Goal: Find specific page/section: Find specific page/section

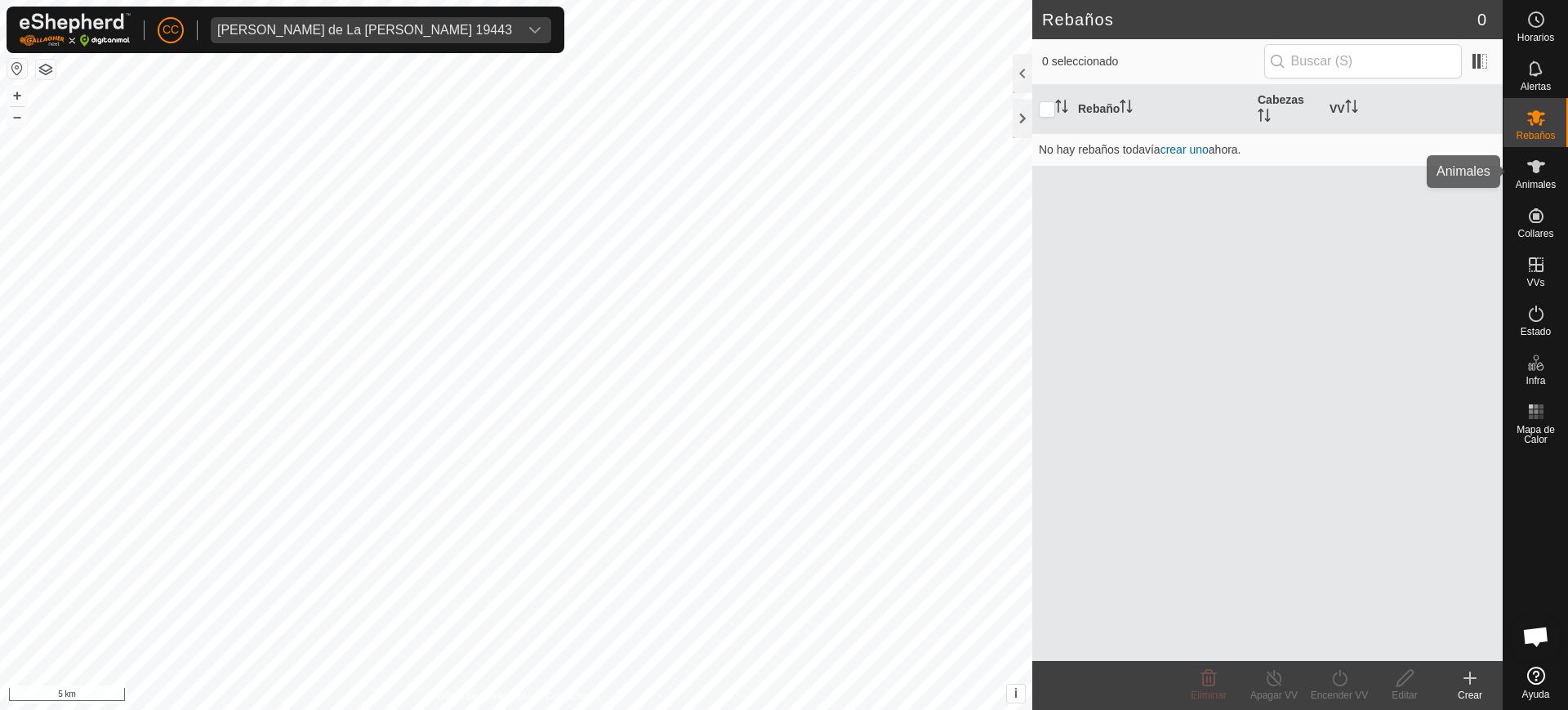
click at [1543, 176] on icon at bounding box center [1537, 167] width 20 height 20
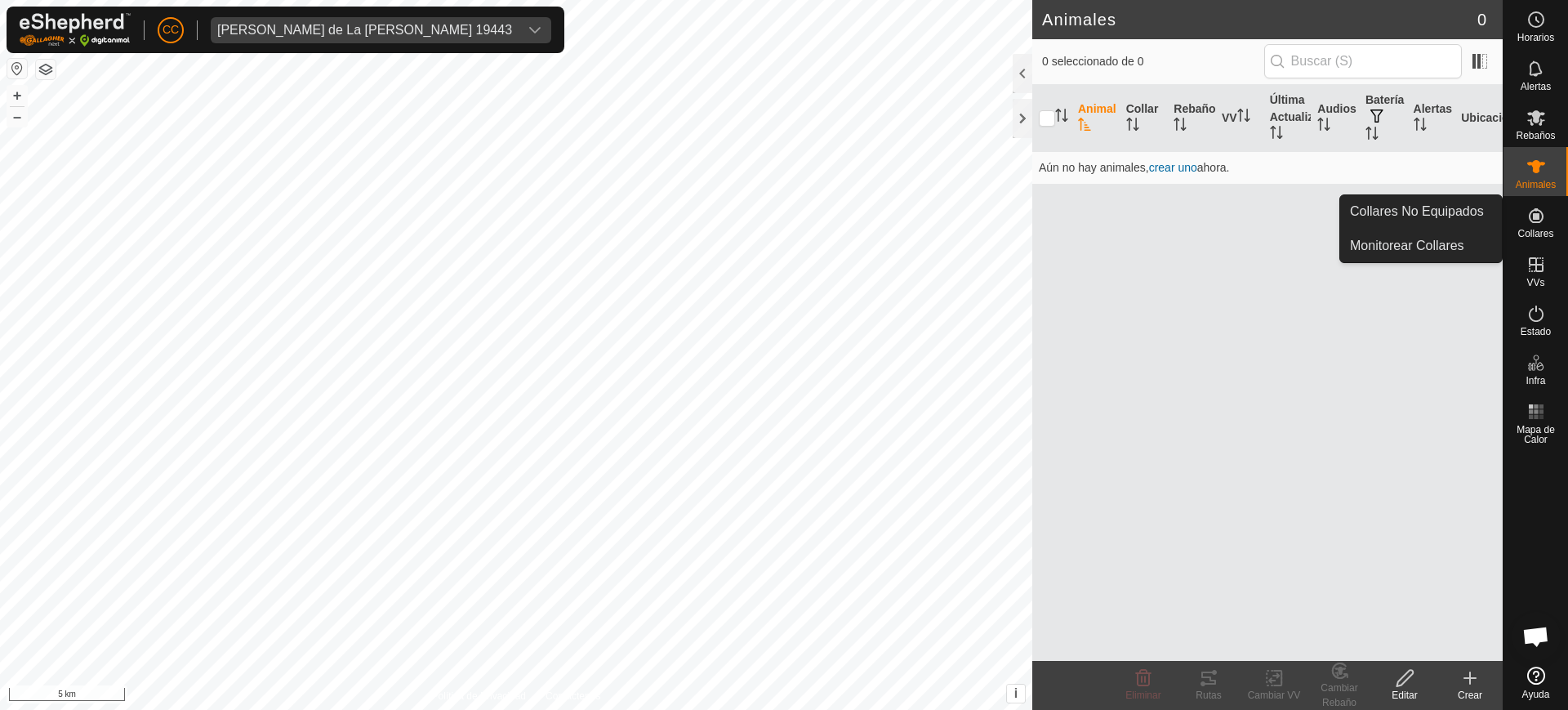
click at [1544, 210] on icon at bounding box center [1537, 216] width 20 height 20
click at [1468, 213] on link "Collares No Equipados" at bounding box center [1422, 211] width 162 height 32
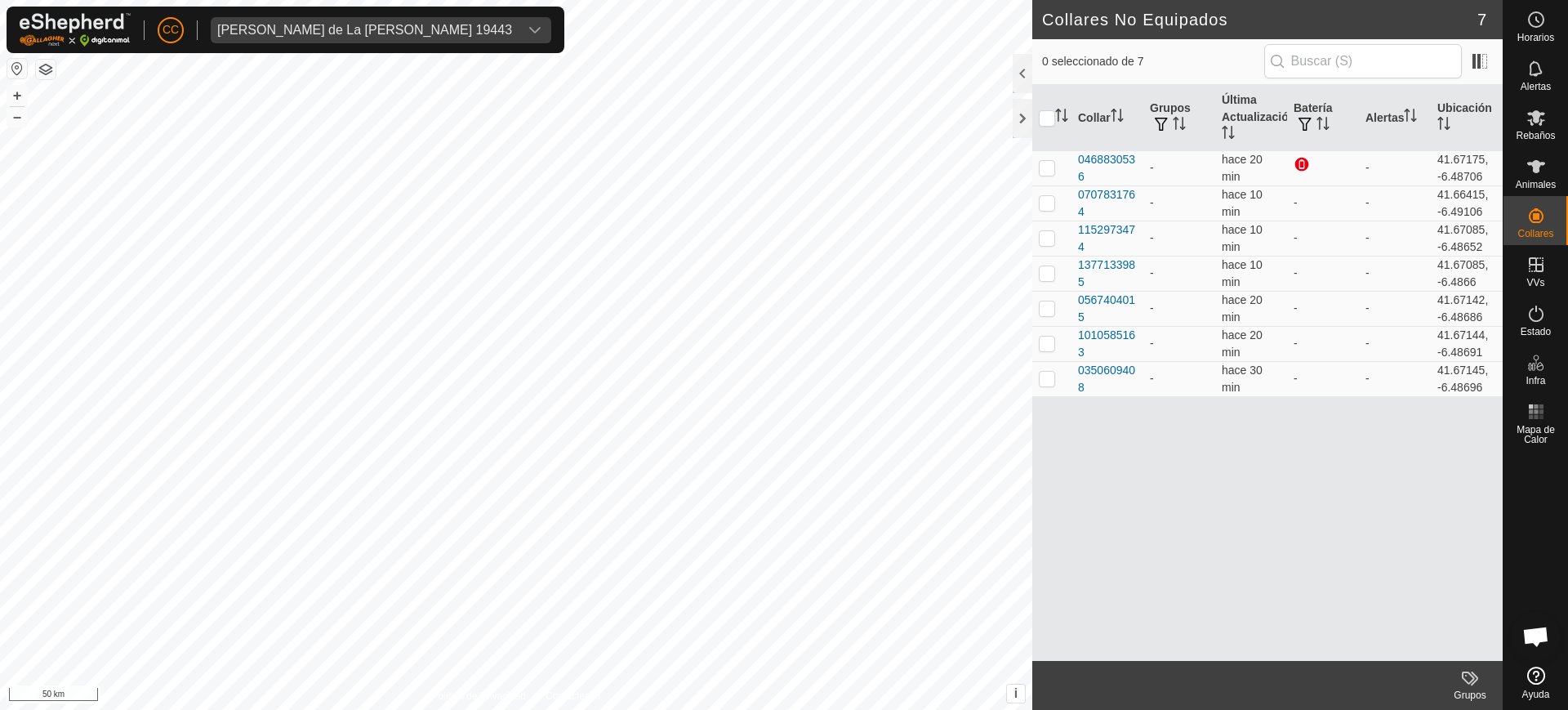
click at [18, 66] on button "button" at bounding box center [18, 68] width 20 height 20
click at [1535, 676] on icon at bounding box center [1537, 676] width 18 height 18
click at [272, 27] on div "[PERSON_NAME] de La [PERSON_NAME] 19443" at bounding box center [365, 29] width 295 height 13
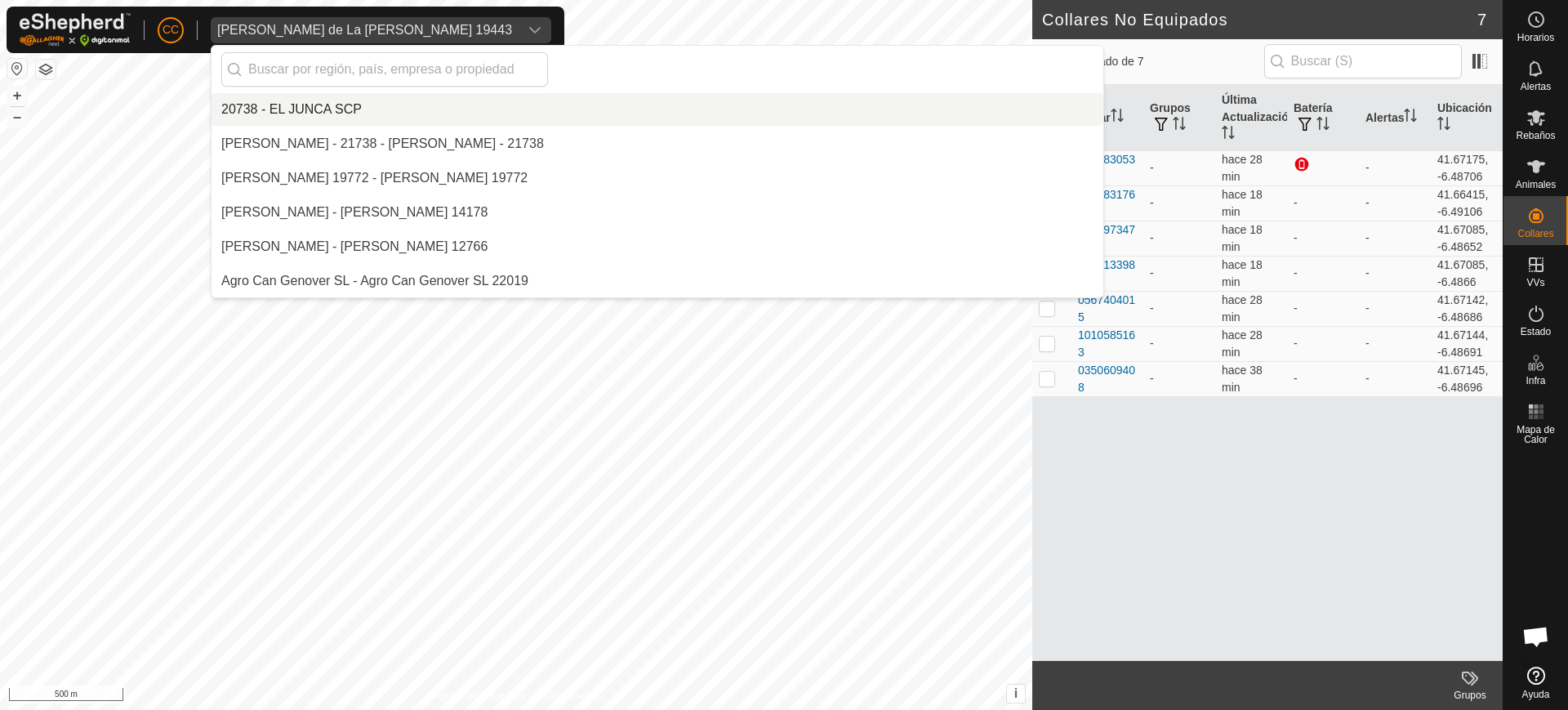
scroll to position [6417, 0]
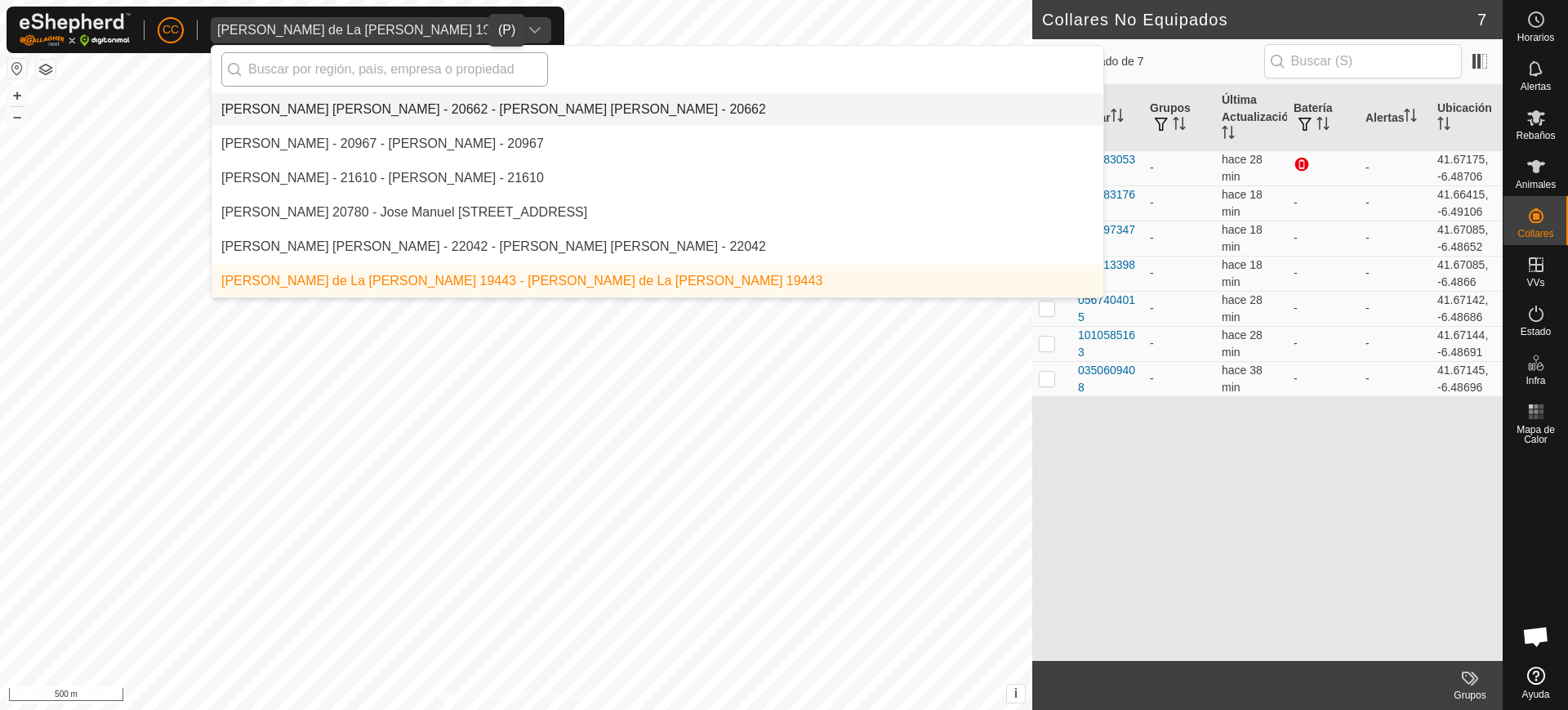
click at [397, 73] on input "text" at bounding box center [385, 69] width 327 height 34
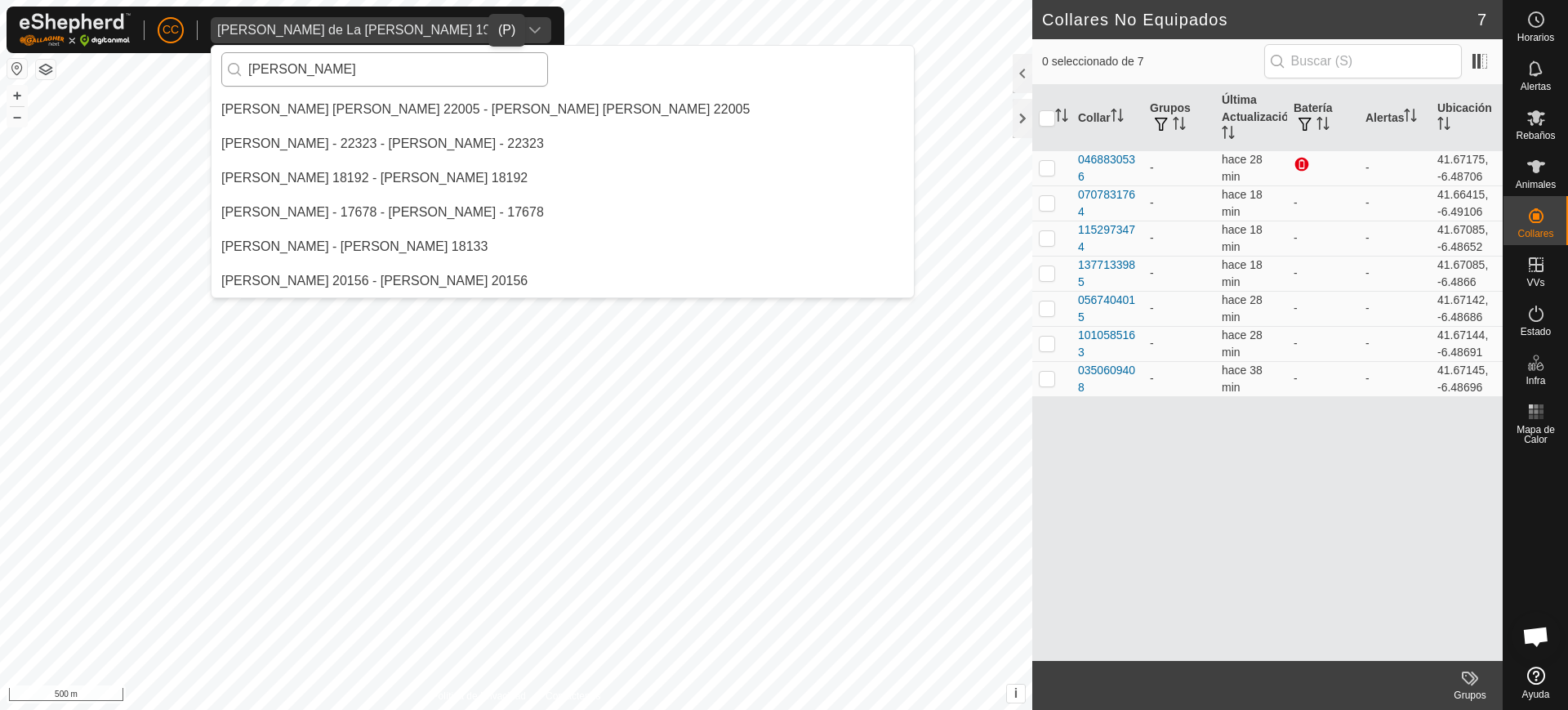
scroll to position [0, 0]
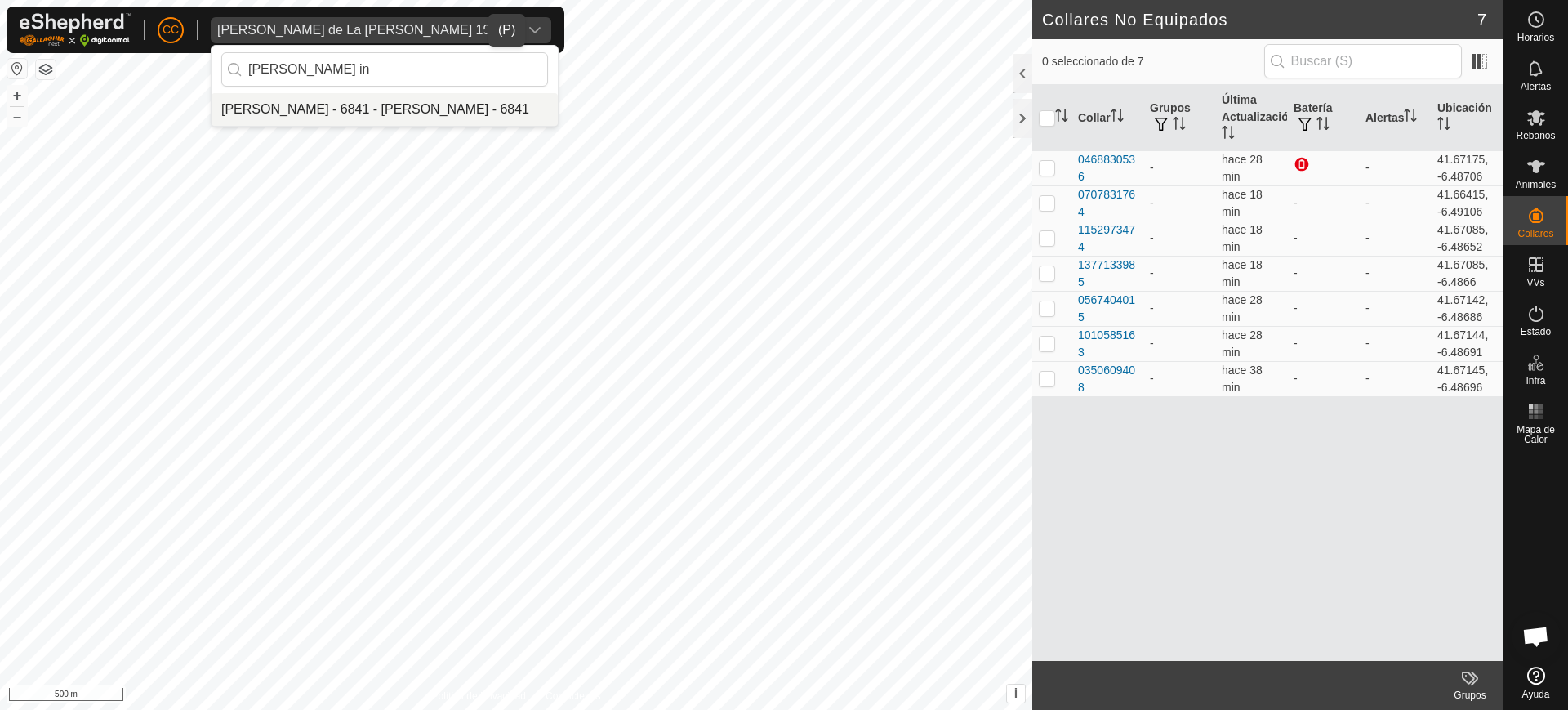
type input "[PERSON_NAME] in"
click at [367, 116] on li "[PERSON_NAME] - 6841 - [PERSON_NAME] - 6841" at bounding box center [385, 108] width 347 height 32
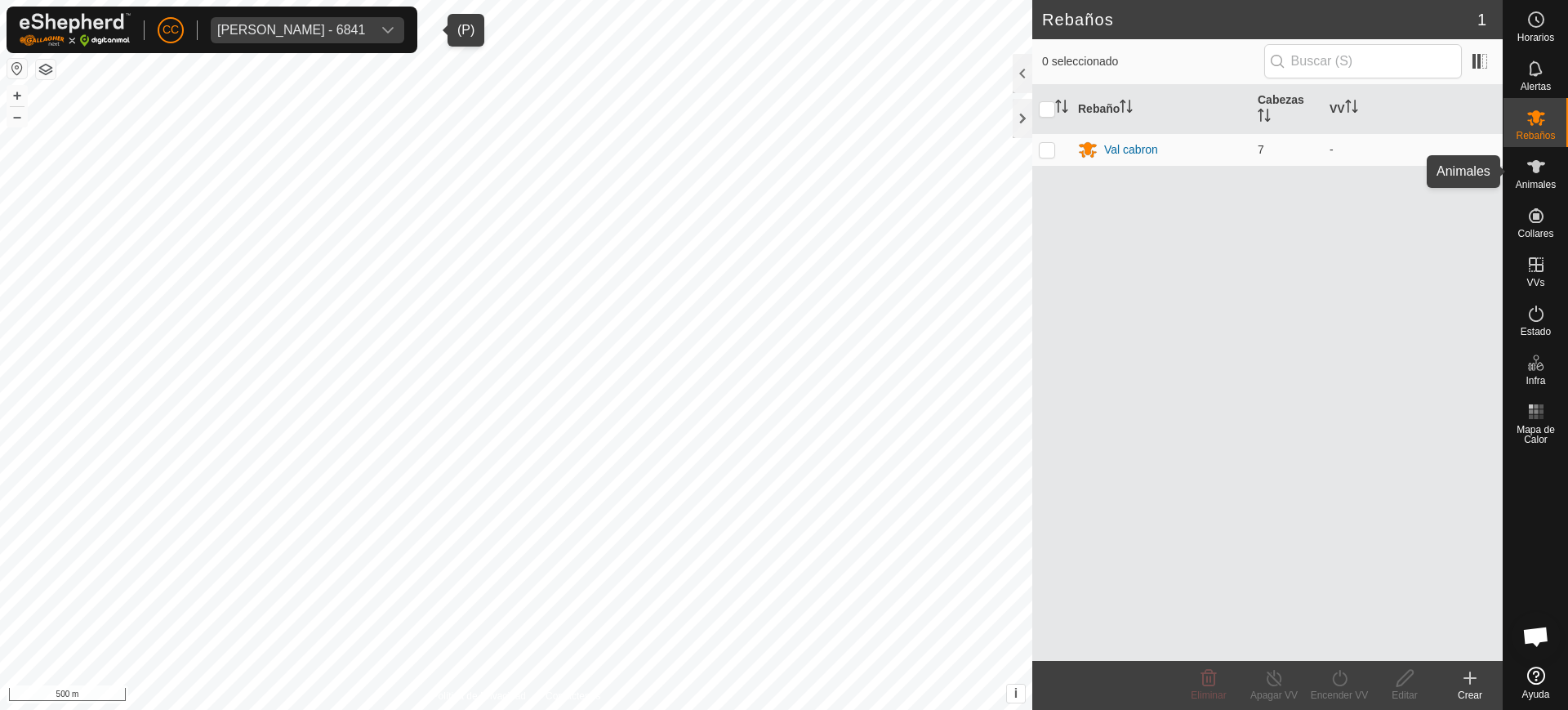
click at [1529, 169] on icon at bounding box center [1537, 167] width 20 height 20
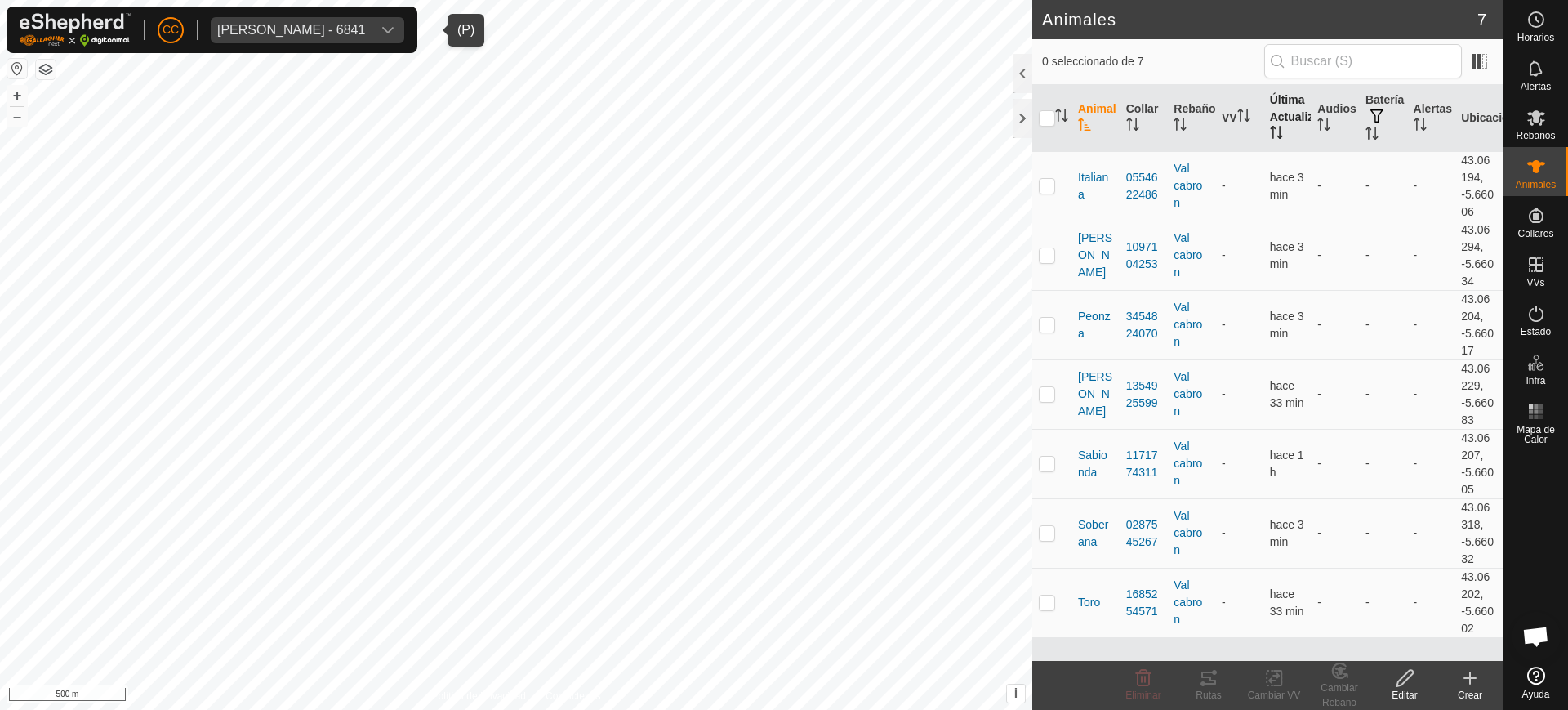
click at [1283, 105] on th "Última Actualización" at bounding box center [1287, 118] width 48 height 67
click at [12, 67] on button "button" at bounding box center [18, 68] width 20 height 20
click at [22, 63] on button "button" at bounding box center [18, 68] width 20 height 20
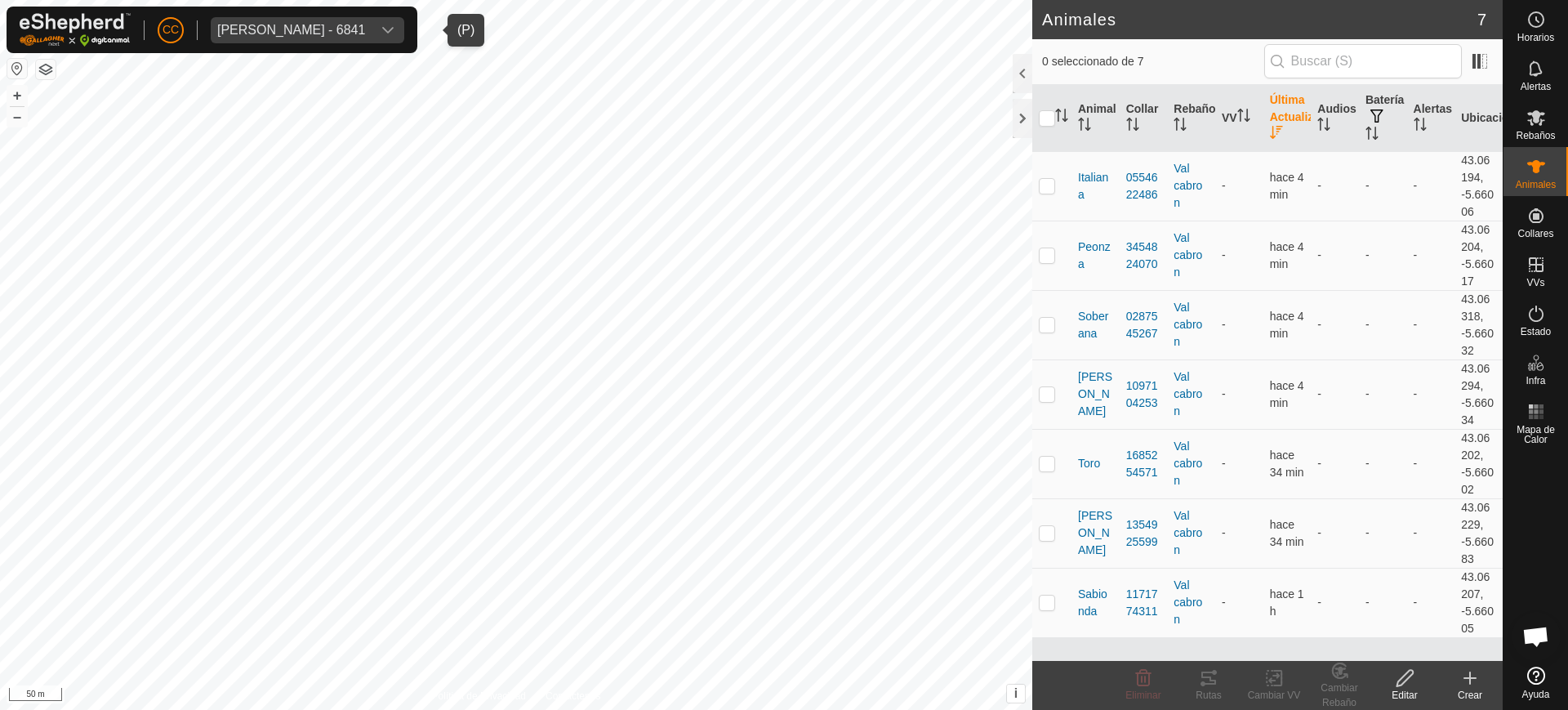
click at [365, 28] on div "[PERSON_NAME] - 6841" at bounding box center [291, 29] width 147 height 13
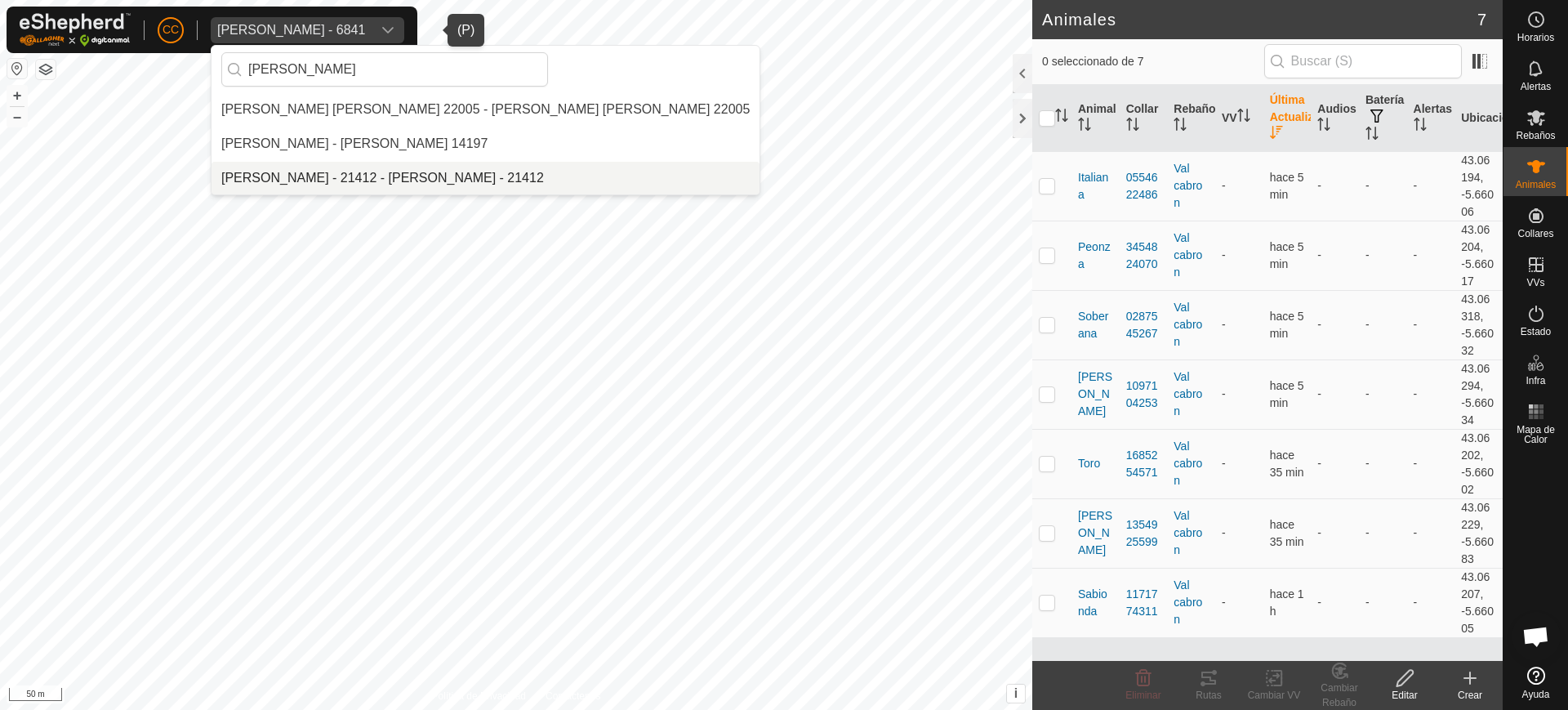
type input "[PERSON_NAME]"
click at [402, 173] on li "[PERSON_NAME] - 21412 - [PERSON_NAME] - 21412" at bounding box center [485, 178] width 548 height 32
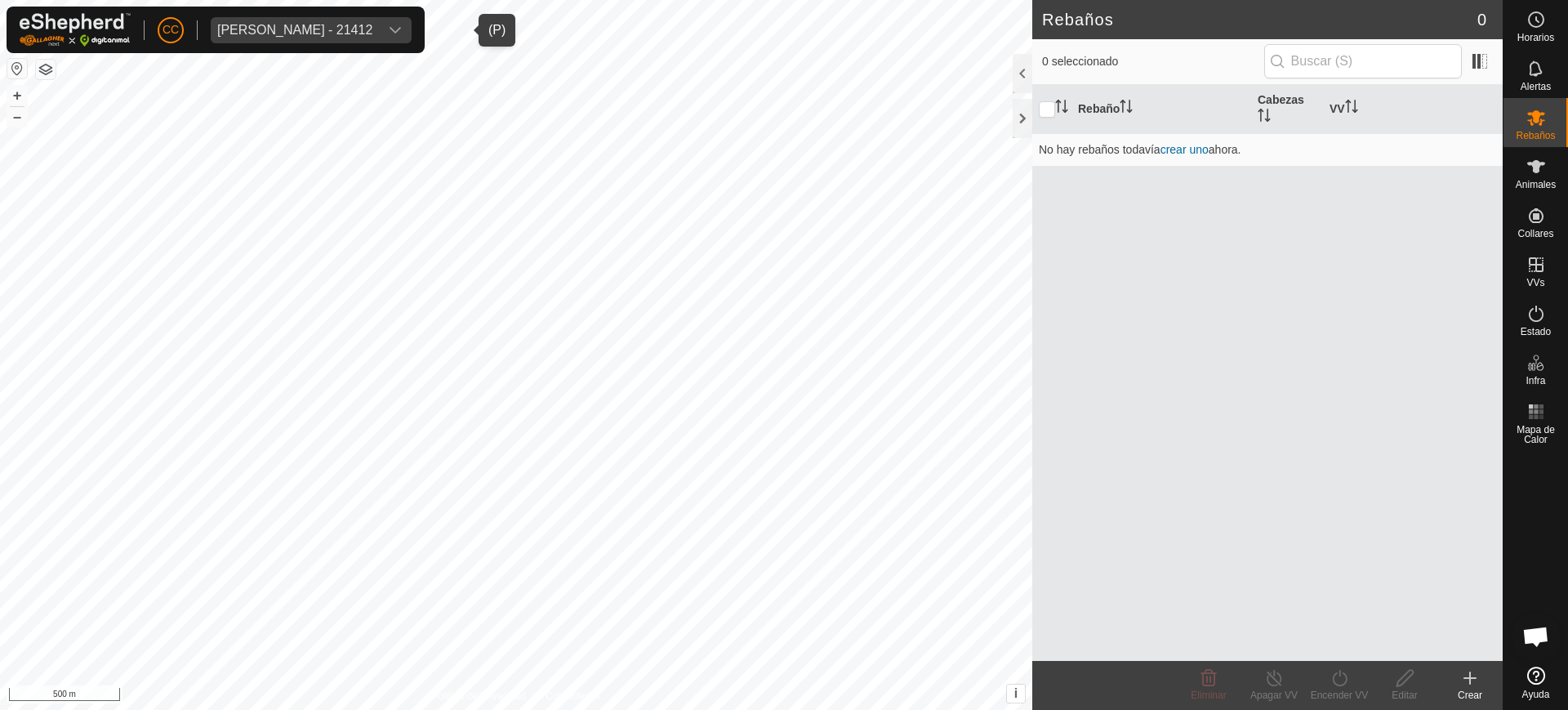
click at [249, 19] on span "[PERSON_NAME] - 21412" at bounding box center [295, 30] width 168 height 26
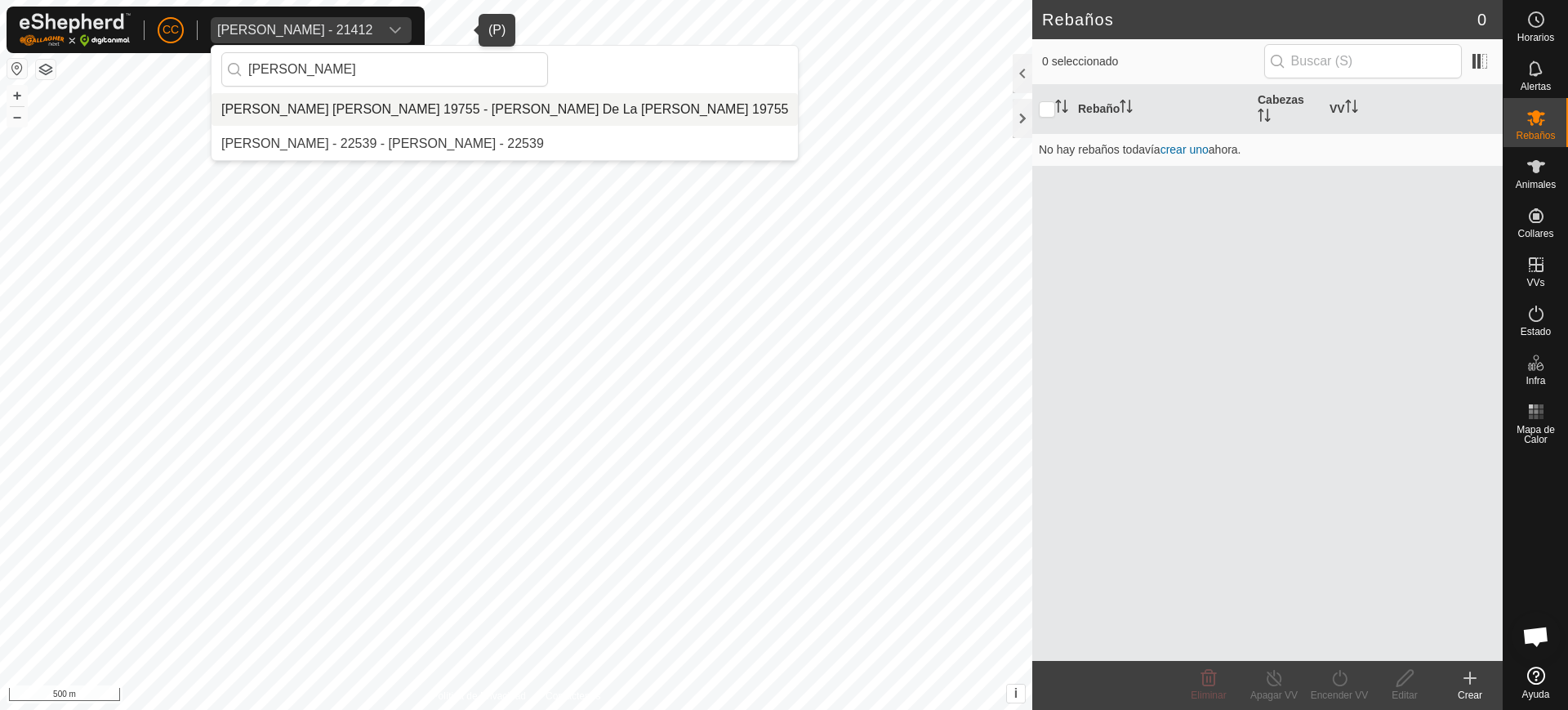
type input "[PERSON_NAME]"
click at [351, 98] on li "[PERSON_NAME] [PERSON_NAME] 19755 - [PERSON_NAME] De La [PERSON_NAME] 19755" at bounding box center [505, 108] width 587 height 32
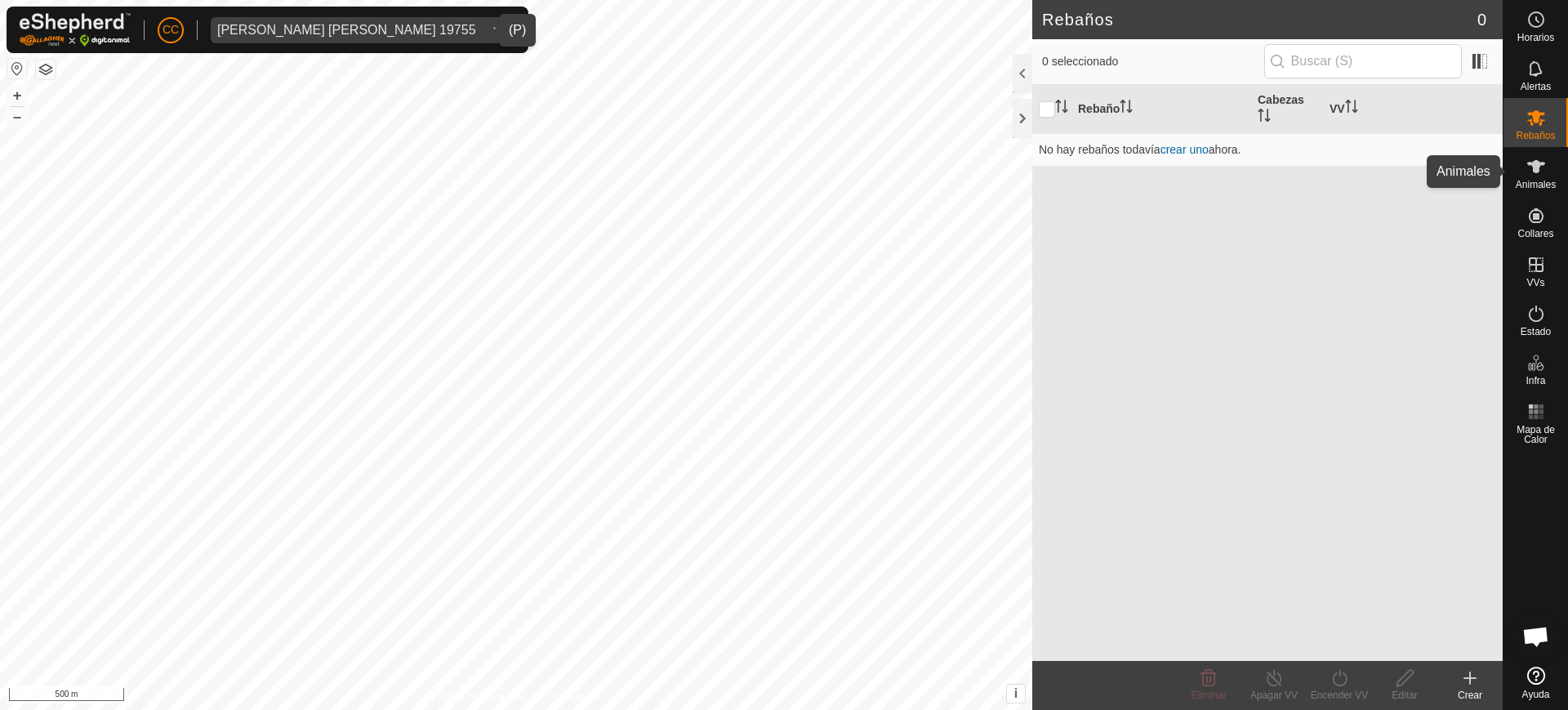
click at [1550, 171] on es-animals-svg-icon at bounding box center [1537, 166] width 29 height 26
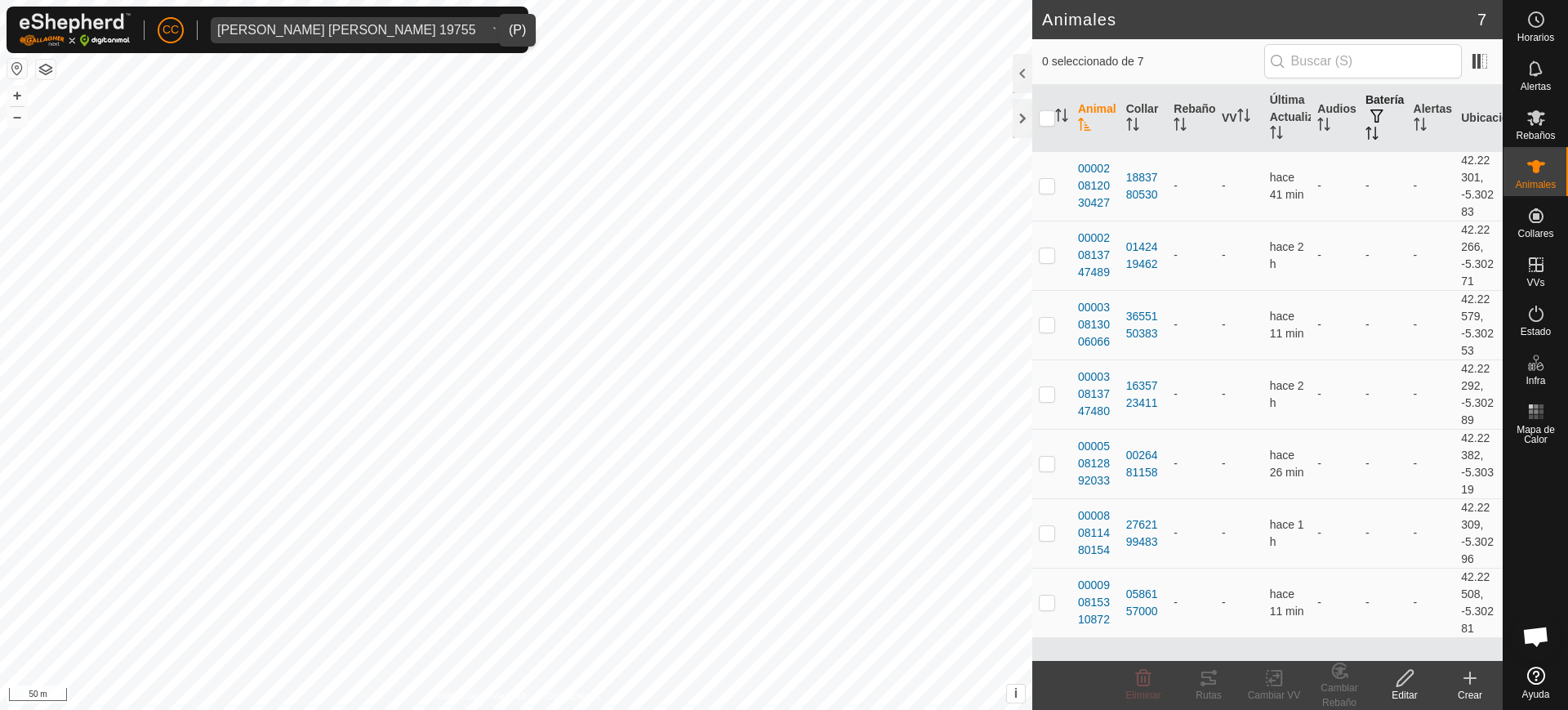
click at [1381, 130] on th "Batería" at bounding box center [1382, 118] width 48 height 67
click at [324, 33] on div "[PERSON_NAME] [PERSON_NAME] 19755" at bounding box center [347, 29] width 259 height 13
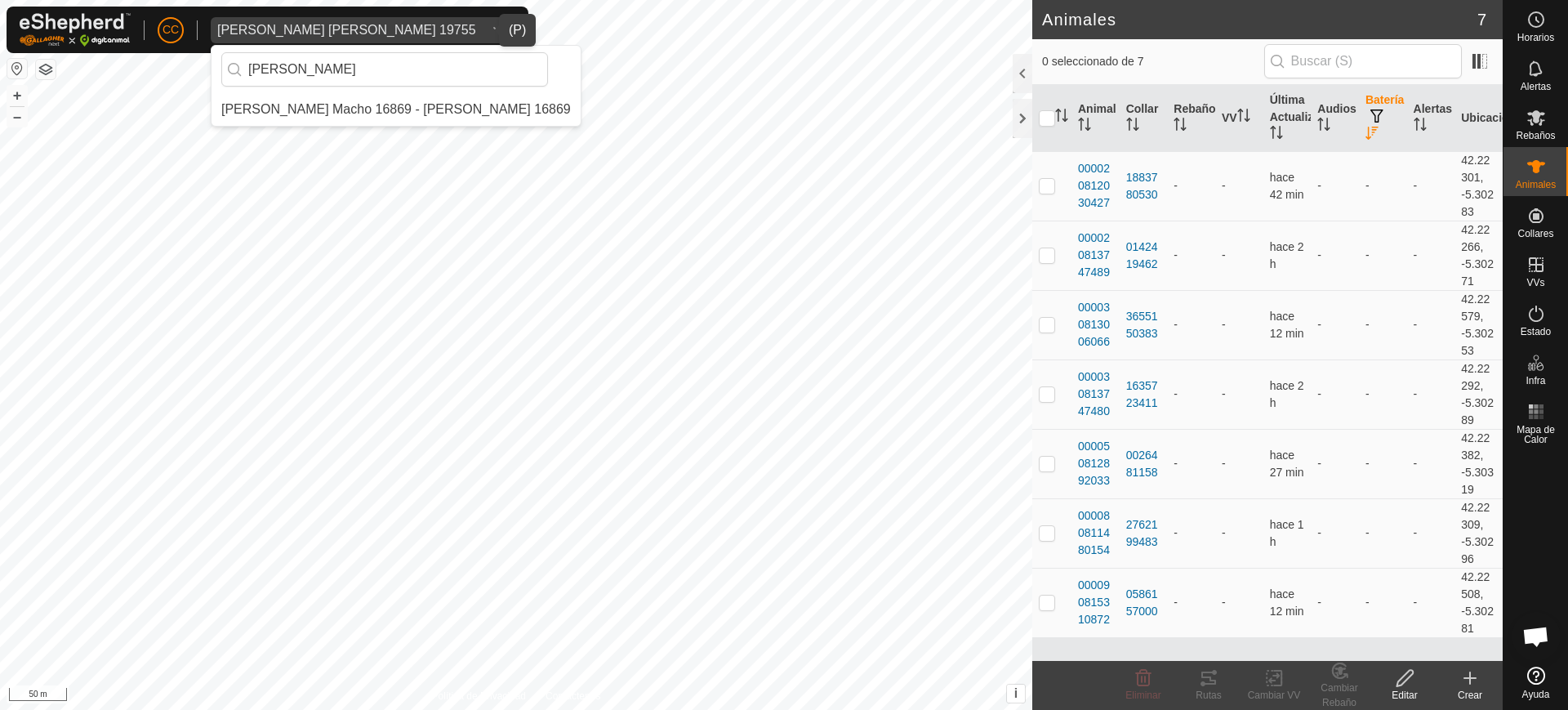
type input "[PERSON_NAME]"
click at [341, 109] on li "[PERSON_NAME] Macho 16869 - [PERSON_NAME] 16869" at bounding box center [396, 108] width 369 height 32
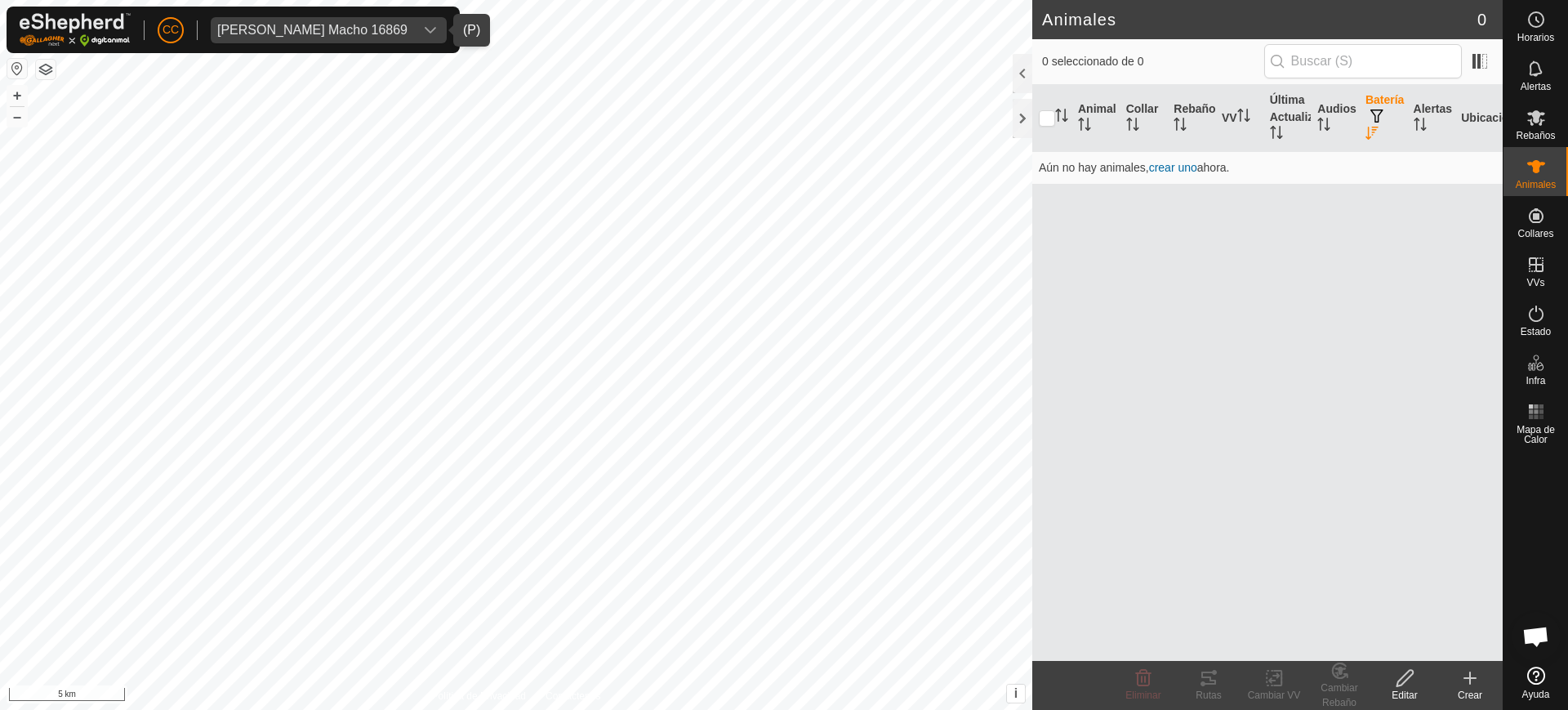
click at [1539, 208] on div "CC [PERSON_NAME] 16869 [PERSON_NAME] Rebaños Animales Collares VVs Estado Infra…" at bounding box center [784, 355] width 1568 height 710
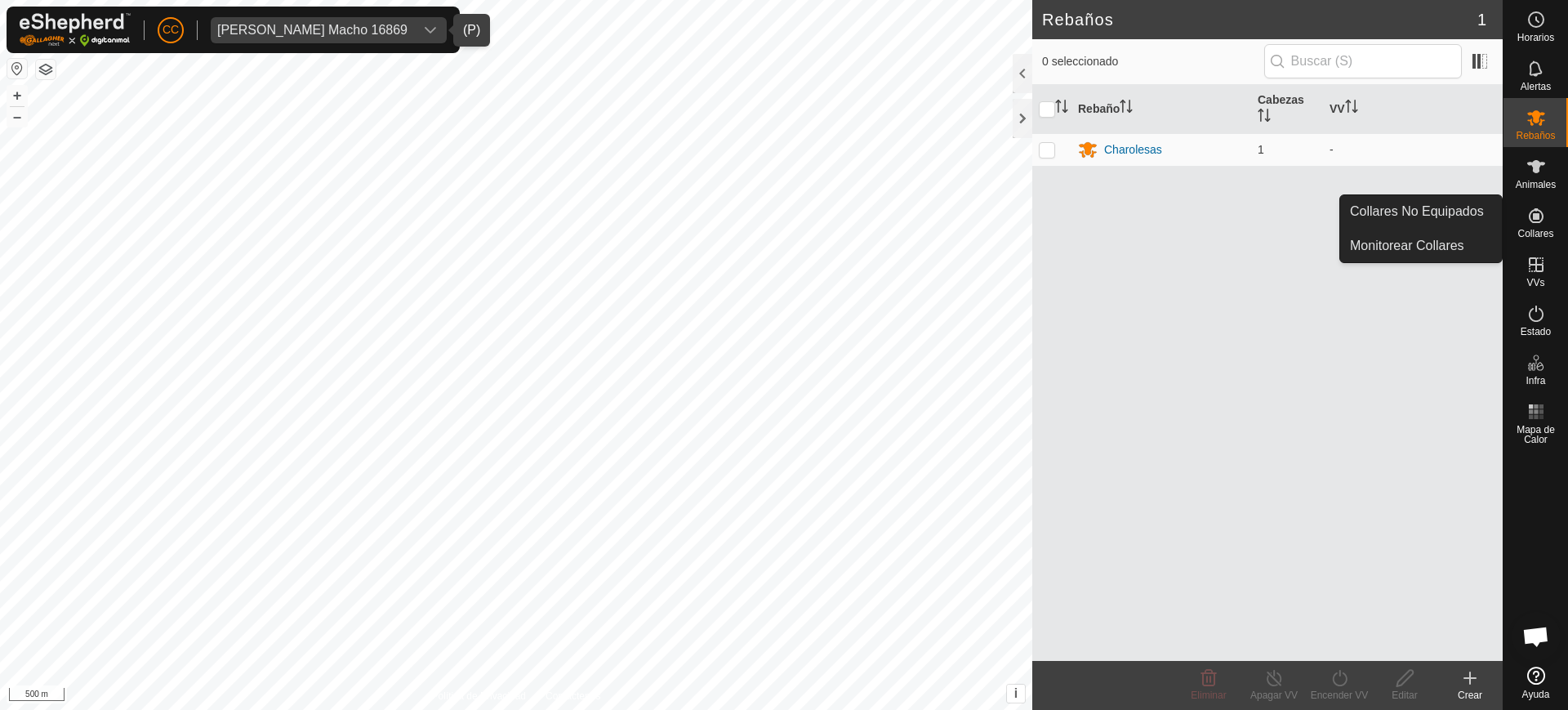
click at [1551, 221] on div "Collares" at bounding box center [1536, 221] width 64 height 49
click at [1542, 221] on icon at bounding box center [1537, 216] width 20 height 20
click at [1402, 207] on link "Collares No Equipados" at bounding box center [1422, 211] width 162 height 32
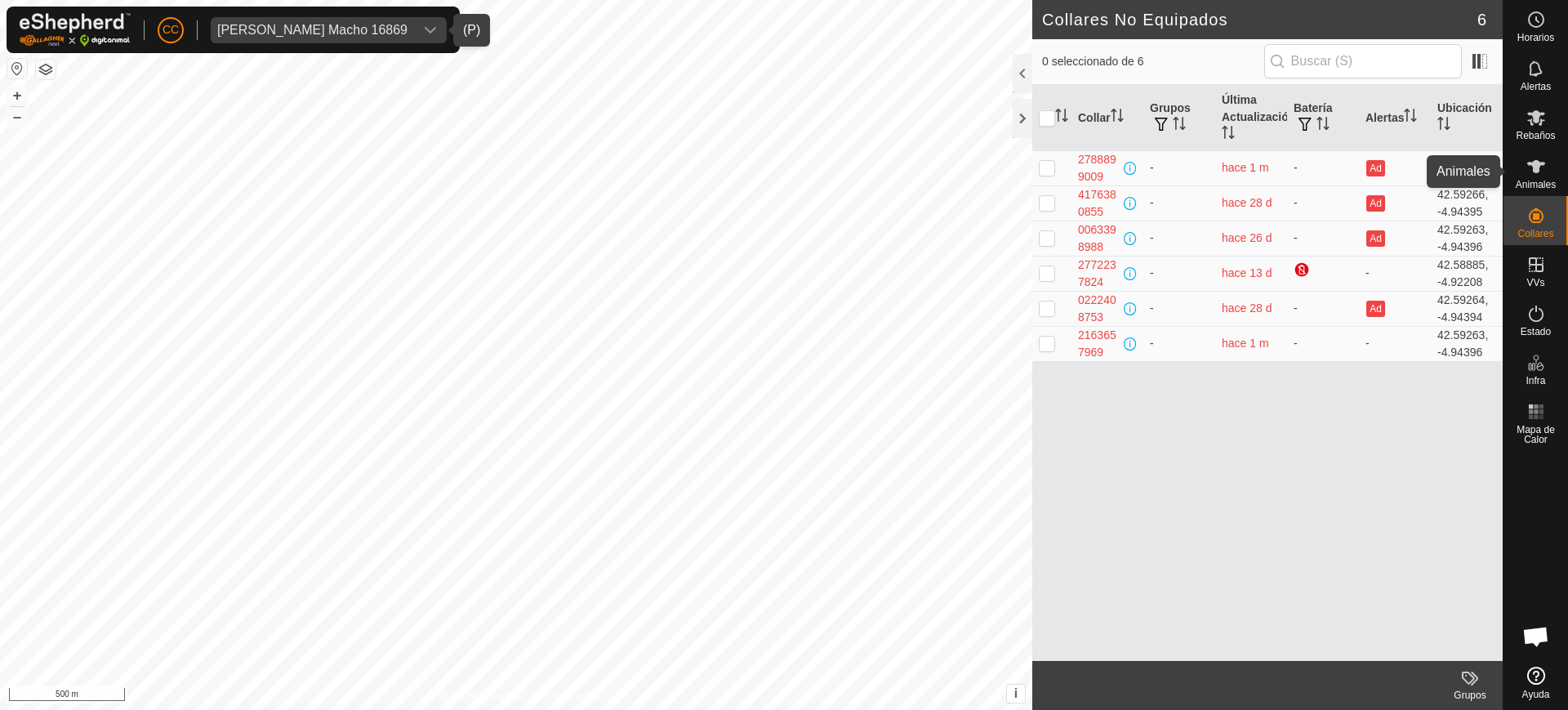
click at [1544, 159] on icon at bounding box center [1537, 167] width 20 height 20
